Goal: Task Accomplishment & Management: Complete application form

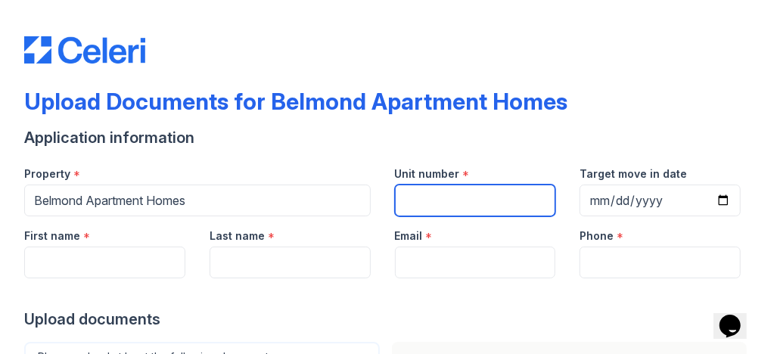
click at [422, 197] on input "Unit number" at bounding box center [475, 201] width 161 height 32
type input "4205"
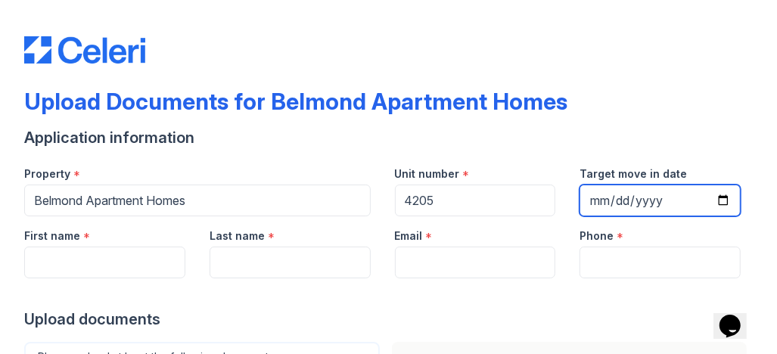
click at [580, 205] on input "Target move in date" at bounding box center [660, 201] width 161 height 32
type input "3025-10-11"
type input "2025-10-11"
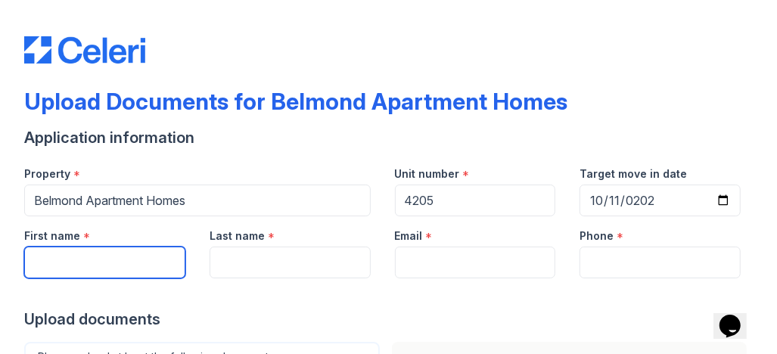
click at [101, 259] on input "First name" at bounding box center [104, 263] width 161 height 32
type input "Perrin"
type input "Perkins"
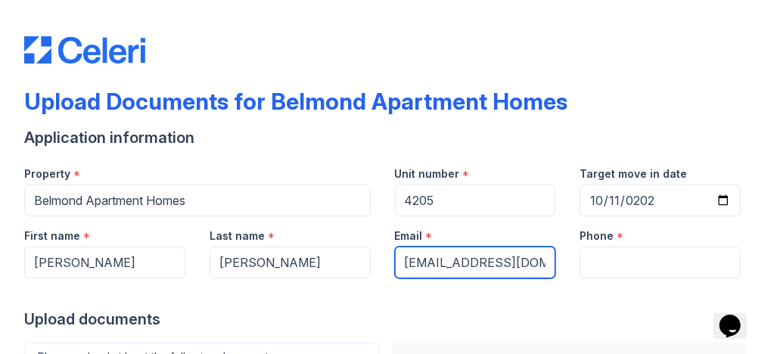
click at [487, 269] on input "pxp24b@acu.edu" at bounding box center [475, 263] width 161 height 32
click at [507, 266] on input "pxp24b@acu.edu" at bounding box center [475, 263] width 161 height 32
type input "p"
type input "perrinperkins90@gmail.com"
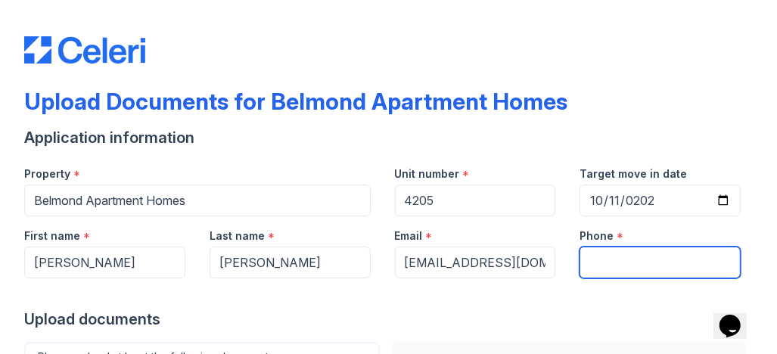
click at [596, 261] on input "Phone" at bounding box center [660, 263] width 161 height 32
type input "3127184295"
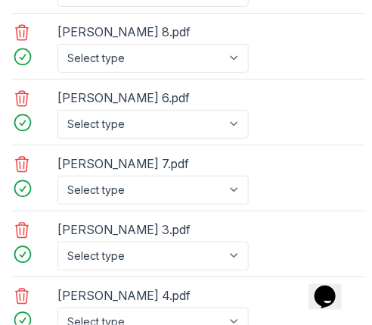
scroll to position [1525, 0]
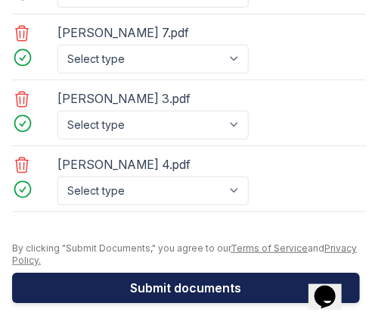
click at [200, 291] on button "Submit documents" at bounding box center [186, 287] width 348 height 30
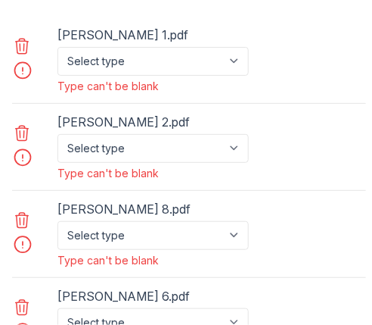
scroll to position [1291, 0]
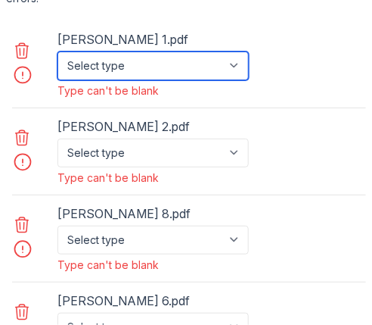
click at [210, 66] on select "Select type Paystub Bank Statement Offer Letter Tax Documents Benefit Award Let…" at bounding box center [153, 65] width 191 height 29
select select "paystub"
click at [58, 51] on select "Select type Paystub Bank Statement Offer Letter Tax Documents Benefit Award Let…" at bounding box center [153, 65] width 191 height 29
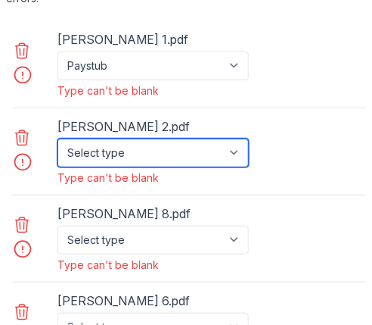
click at [210, 148] on select "Select type Paystub Bank Statement Offer Letter Tax Documents Benefit Award Let…" at bounding box center [153, 152] width 191 height 29
select select "paystub"
click at [58, 138] on select "Select type Paystub Bank Statement Offer Letter Tax Documents Benefit Award Let…" at bounding box center [153, 152] width 191 height 29
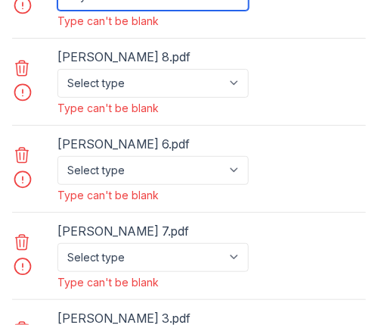
scroll to position [1489, 0]
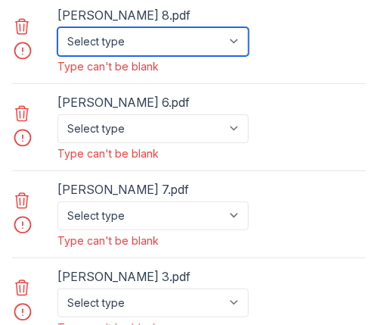
click at [194, 36] on select "Select type Paystub Bank Statement Offer Letter Tax Documents Benefit Award Let…" at bounding box center [153, 41] width 191 height 29
select select "bank_statement"
click at [58, 27] on select "Select type Paystub Bank Statement Offer Letter Tax Documents Benefit Award Let…" at bounding box center [153, 41] width 191 height 29
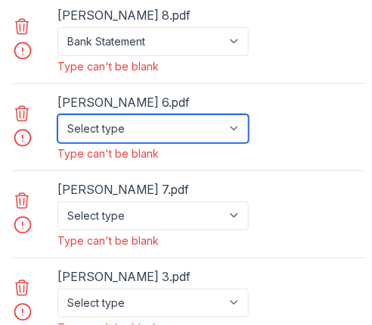
click at [212, 118] on select "Select type Paystub Bank Statement Offer Letter Tax Documents Benefit Award Let…" at bounding box center [153, 128] width 191 height 29
select select "bank_statement"
click at [58, 114] on select "Select type Paystub Bank Statement Offer Letter Tax Documents Benefit Award Let…" at bounding box center [153, 128] width 191 height 29
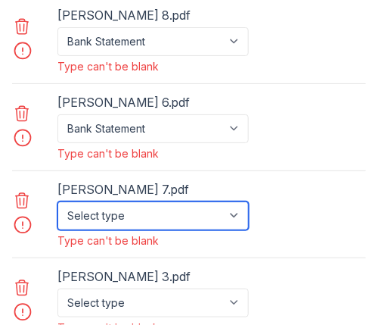
click at [232, 201] on select "Select type Paystub Bank Statement Offer Letter Tax Documents Benefit Award Let…" at bounding box center [153, 215] width 191 height 29
select select "bank_statement"
click at [58, 201] on select "Select type Paystub Bank Statement Offer Letter Tax Documents Benefit Award Let…" at bounding box center [153, 215] width 191 height 29
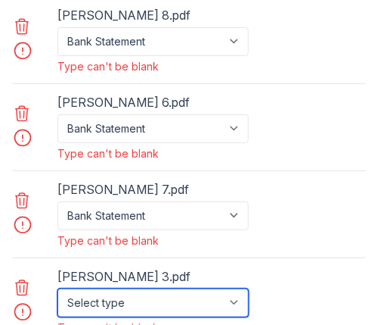
click at [201, 294] on select "Select type Paystub Bank Statement Offer Letter Tax Documents Benefit Award Let…" at bounding box center [153, 302] width 191 height 29
select select "paystub"
click at [58, 288] on select "Select type Paystub Bank Statement Offer Letter Tax Documents Benefit Award Let…" at bounding box center [153, 302] width 191 height 29
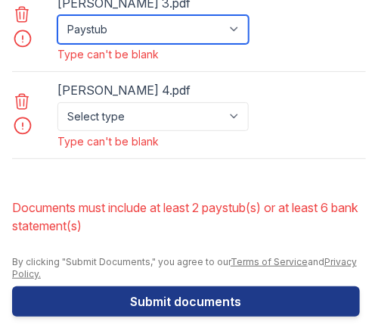
scroll to position [1776, 0]
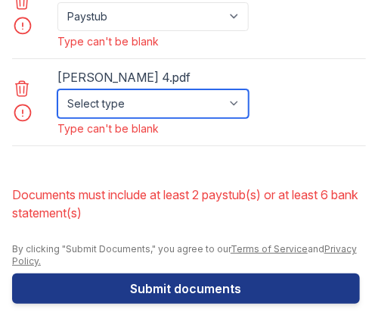
click at [164, 89] on select "Select type Paystub Bank Statement Offer Letter Tax Documents Benefit Award Let…" at bounding box center [153, 103] width 191 height 29
select select "paystub"
click at [58, 89] on select "Select type Paystub Bank Statement Offer Letter Tax Documents Benefit Award Let…" at bounding box center [153, 103] width 191 height 29
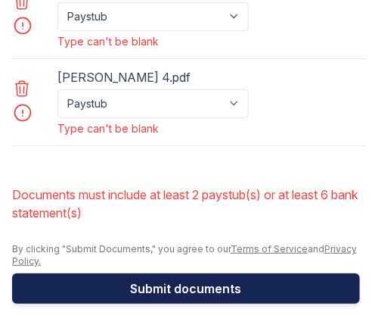
click at [180, 280] on button "Submit documents" at bounding box center [186, 288] width 348 height 30
